Goal: Download file/media

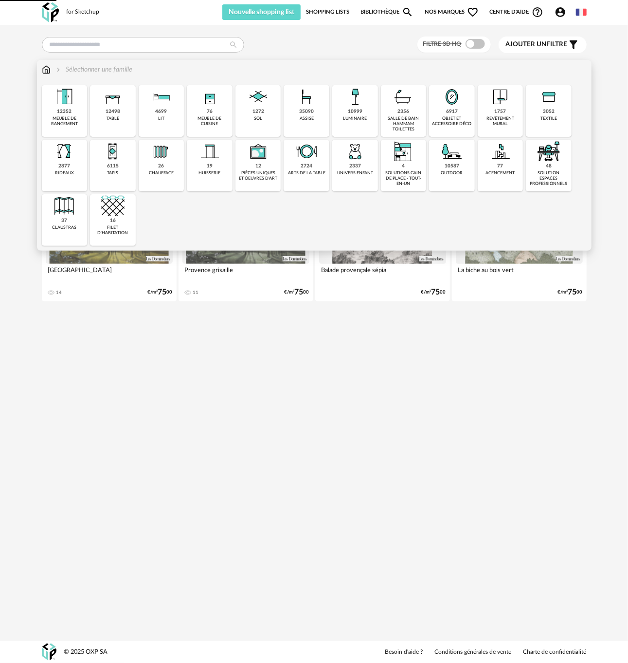
click at [515, 113] on div "1757 revêtement mural" at bounding box center [501, 111] width 46 height 52
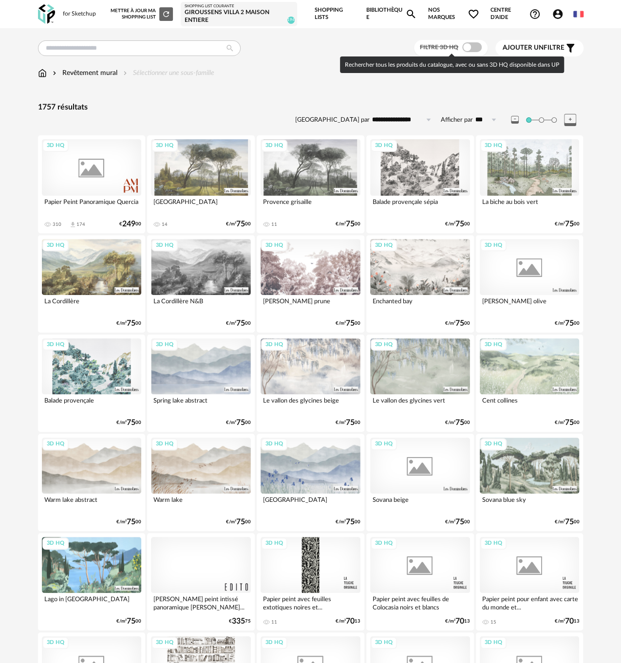
click at [469, 46] on span at bounding box center [471, 47] width 19 height 10
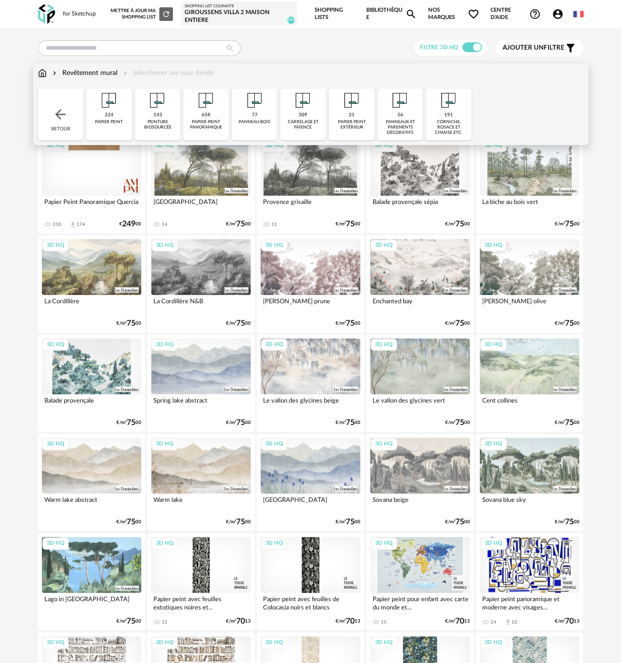
click at [259, 127] on div "77 panneau bois" at bounding box center [255, 115] width 46 height 52
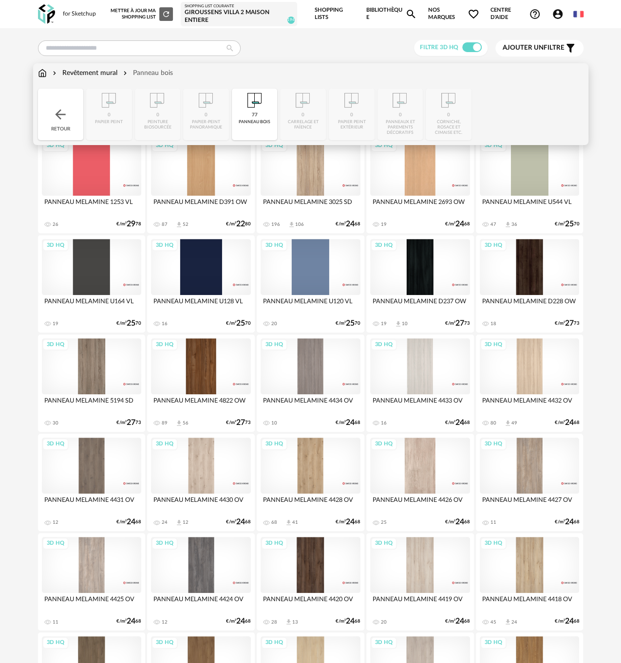
click at [106, 72] on div "Revêtement mural" at bounding box center [84, 73] width 67 height 10
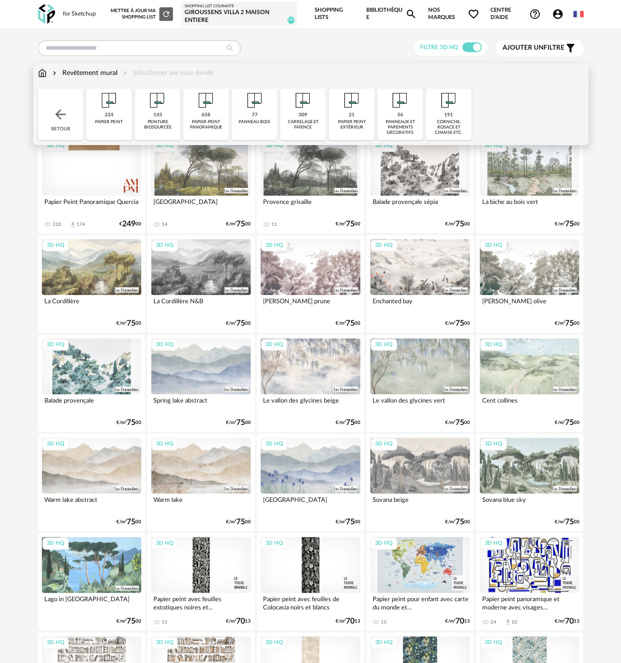
click at [407, 126] on div "panneaux et parements décoratifs" at bounding box center [400, 127] width 40 height 17
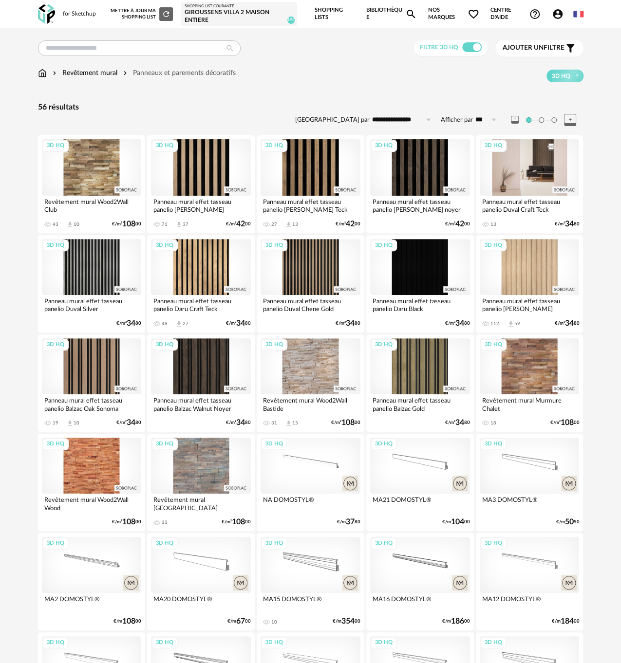
click at [531, 179] on div "3D HQ" at bounding box center [529, 167] width 100 height 56
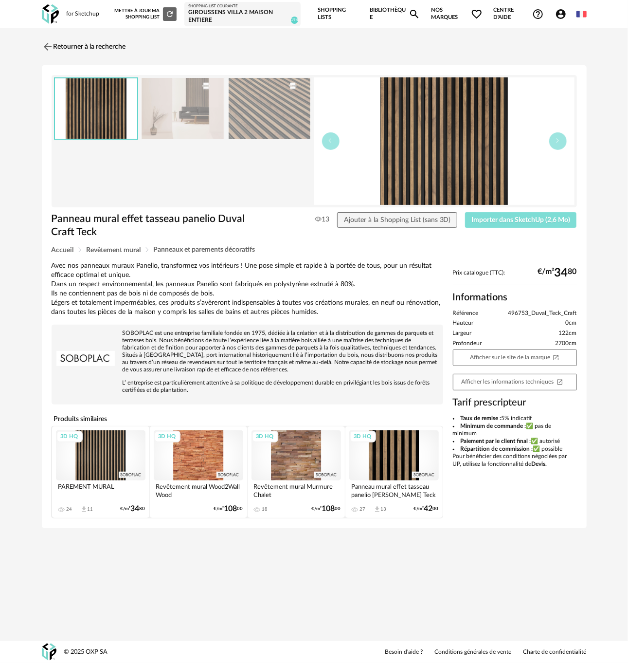
click at [521, 219] on span "Importer dans SketchUp (2,6 Mo)" at bounding box center [521, 220] width 99 height 7
